Goal: Information Seeking & Learning: Learn about a topic

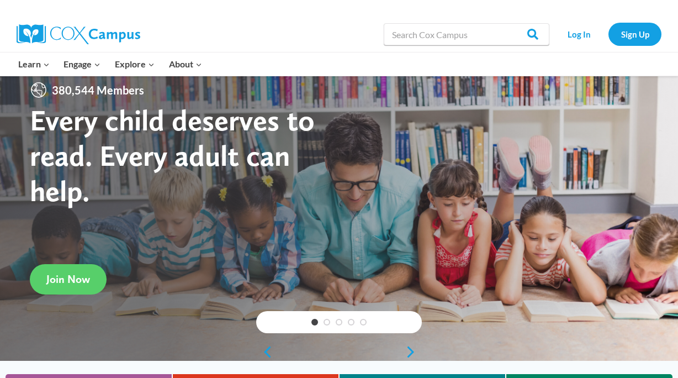
scroll to position [21, 0]
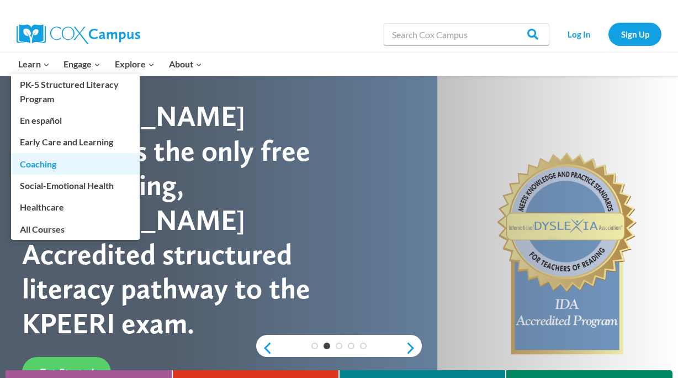
click at [56, 163] on link "Coaching" at bounding box center [75, 163] width 129 height 21
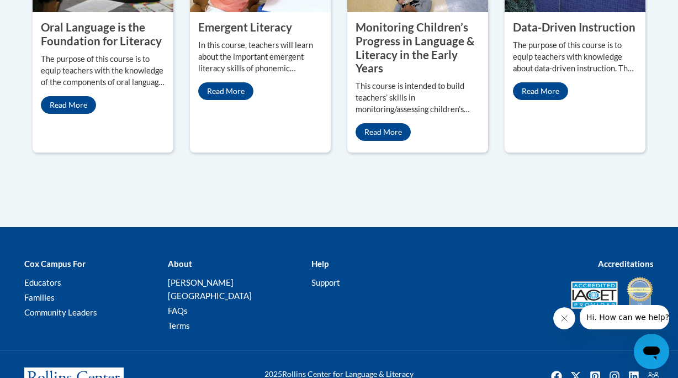
scroll to position [680, 0]
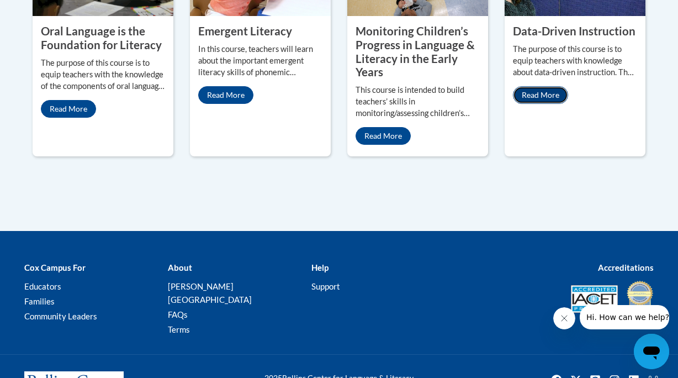
click at [540, 100] on link "Read More" at bounding box center [540, 95] width 55 height 18
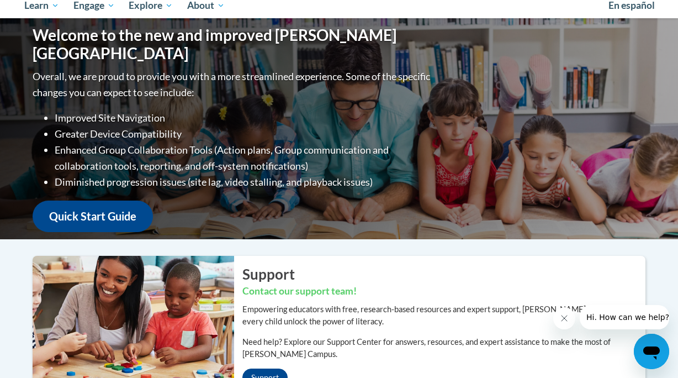
scroll to position [0, 0]
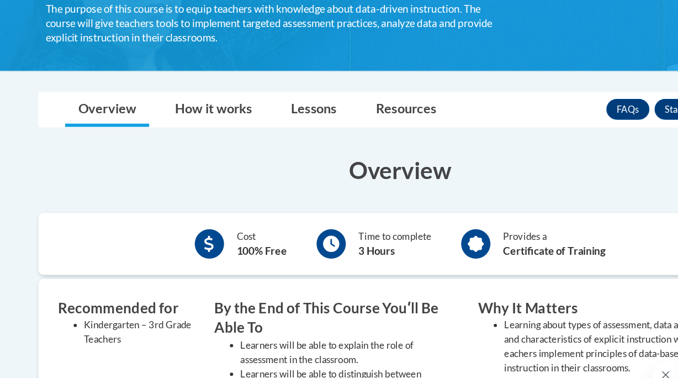
scroll to position [229, 0]
